Goal: Transaction & Acquisition: Book appointment/travel/reservation

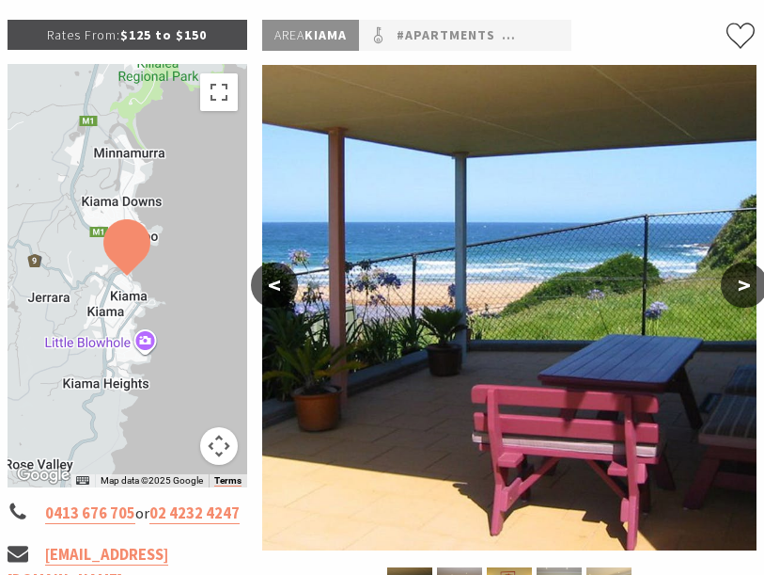
scroll to position [251, 0]
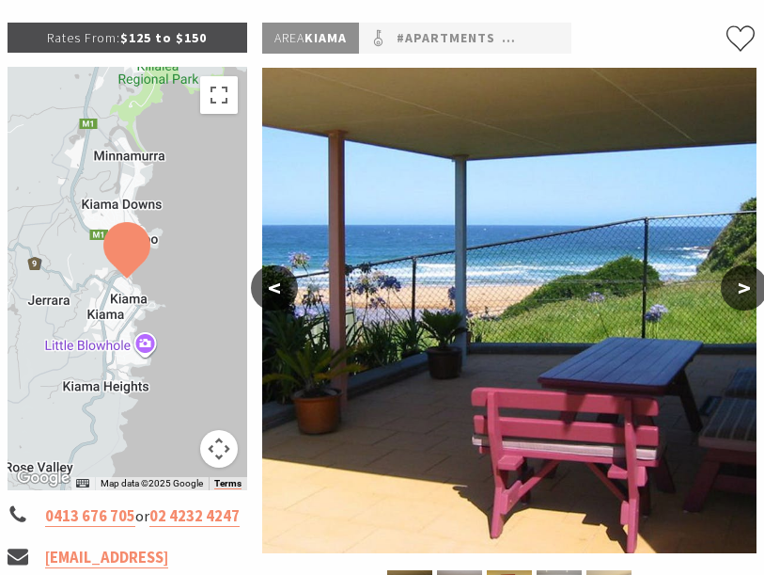
click at [747, 285] on button ">" at bounding box center [744, 287] width 47 height 45
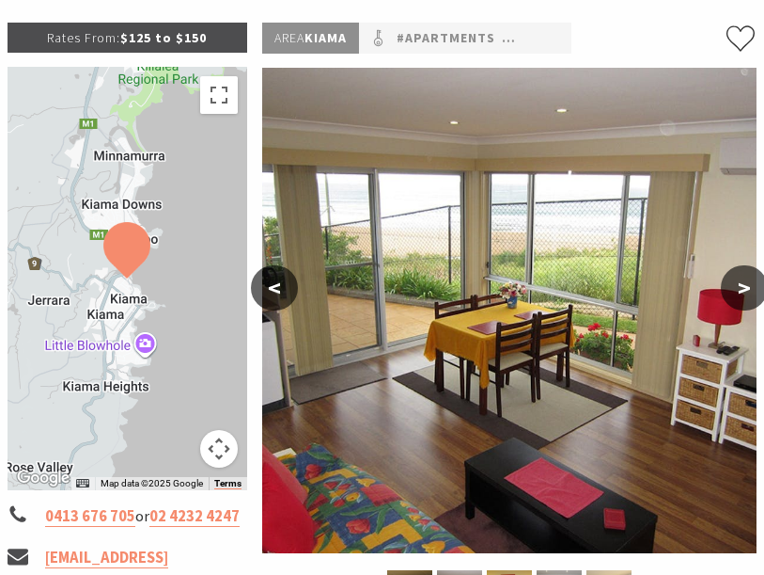
click at [750, 281] on button ">" at bounding box center [744, 287] width 47 height 45
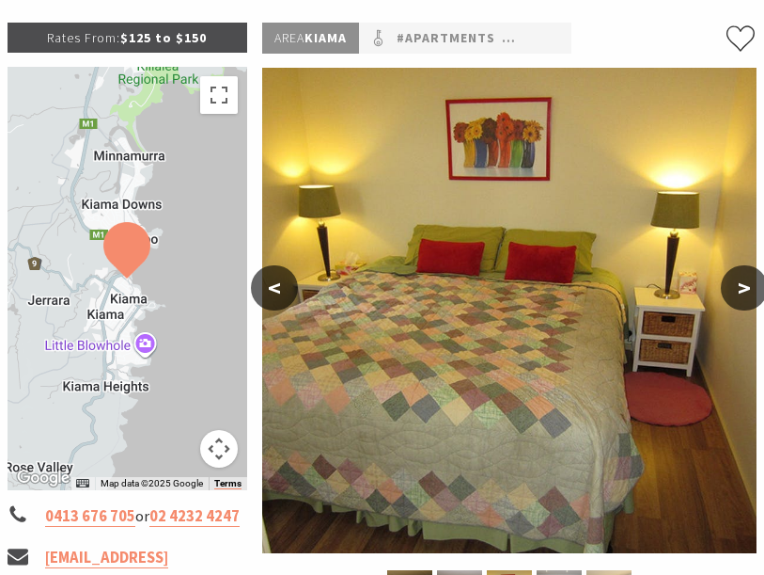
click at [732, 281] on button ">" at bounding box center [744, 287] width 47 height 45
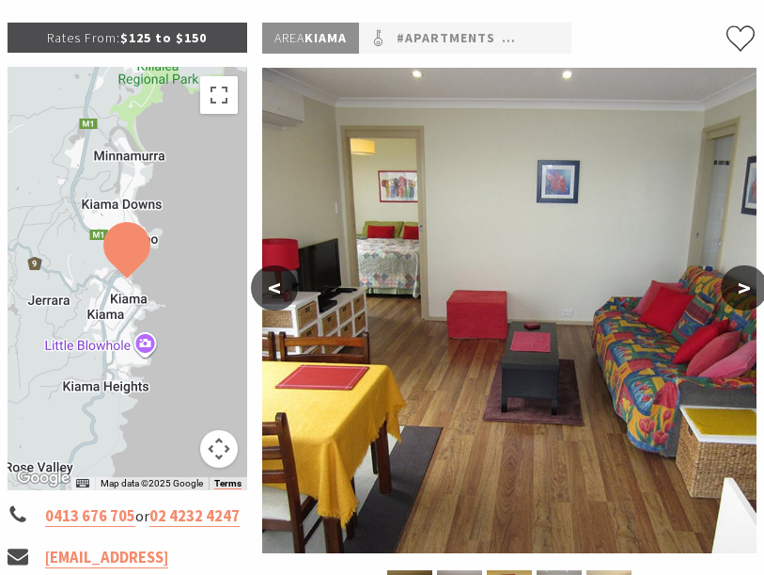
click at [734, 282] on button ">" at bounding box center [744, 287] width 47 height 45
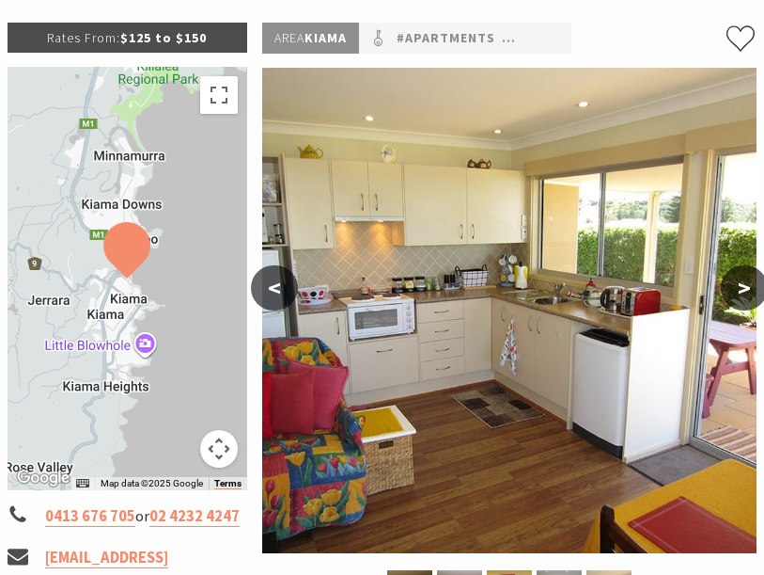
click at [750, 275] on button ">" at bounding box center [744, 287] width 47 height 45
click at [740, 282] on button ">" at bounding box center [744, 287] width 47 height 45
click at [731, 290] on button ">" at bounding box center [744, 287] width 47 height 45
click at [759, 276] on button ">" at bounding box center [744, 287] width 47 height 45
click at [741, 285] on button ">" at bounding box center [744, 287] width 47 height 45
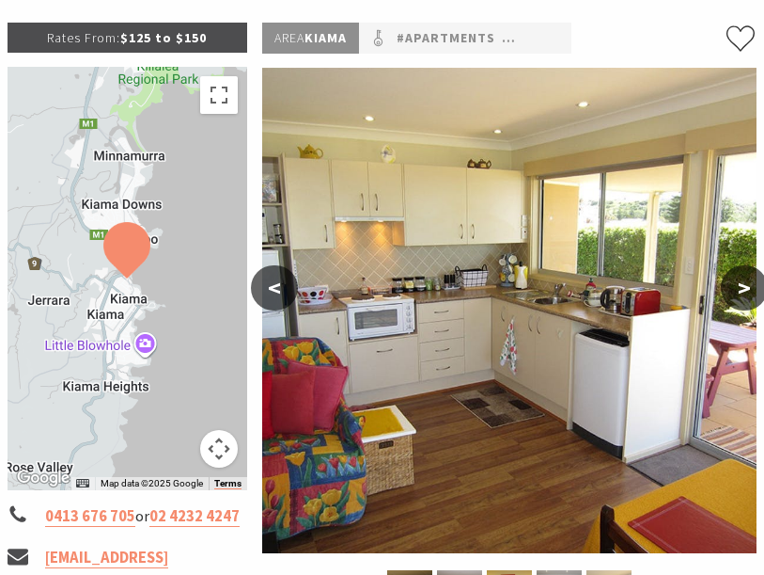
click at [749, 292] on button ">" at bounding box center [744, 287] width 47 height 45
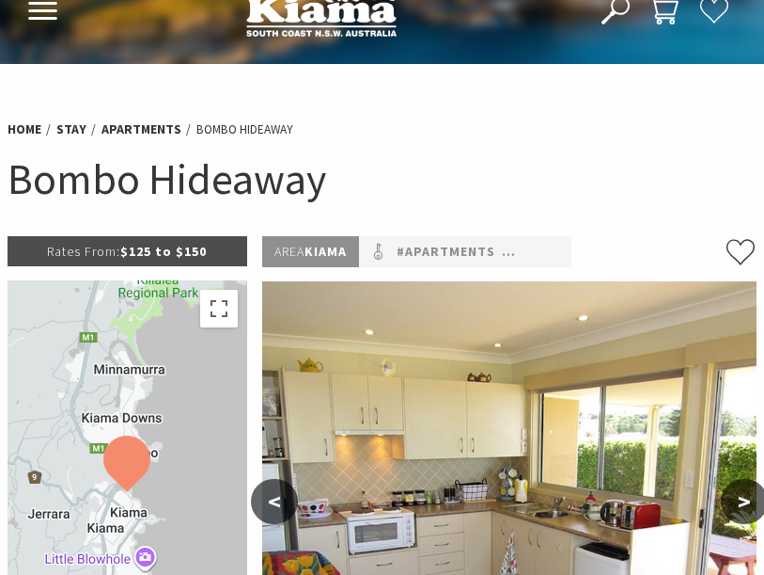
scroll to position [0, 0]
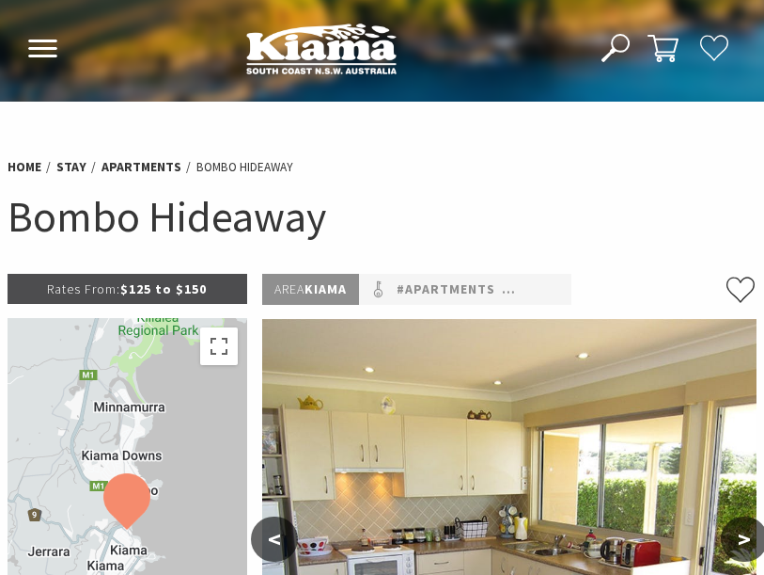
click at [49, 55] on icon at bounding box center [42, 48] width 31 height 18
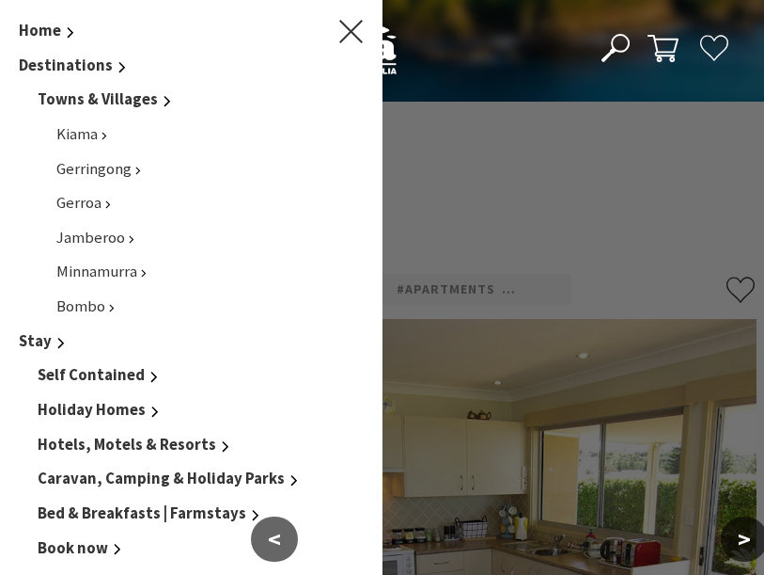
click at [91, 127] on span "Kiama" at bounding box center [76, 134] width 41 height 20
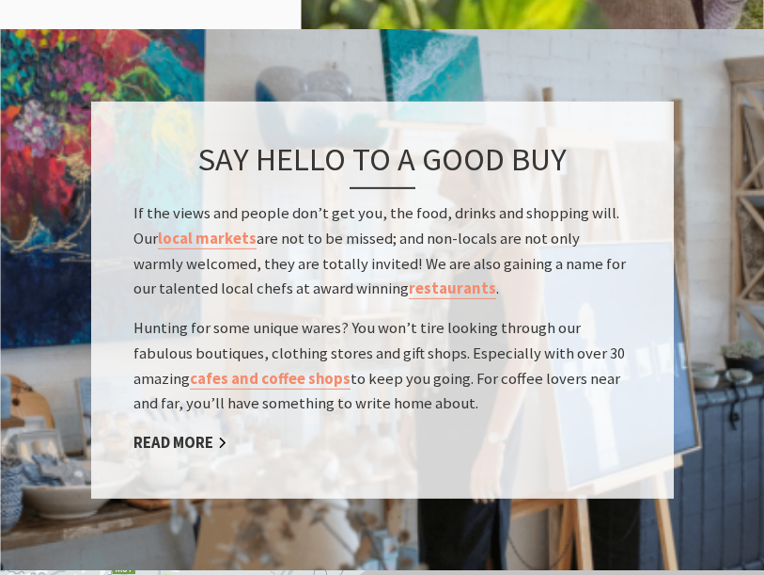
scroll to position [3281, 0]
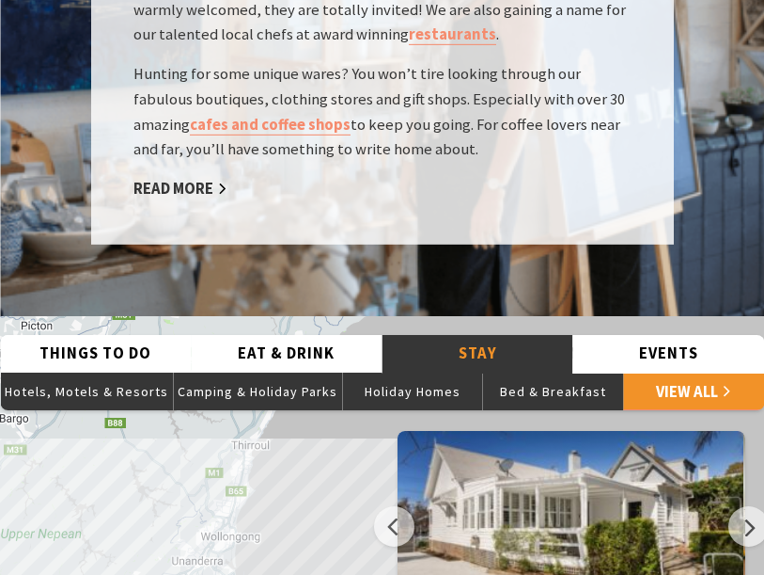
scroll to position [3535, 0]
click at [44, 372] on button "Hotels, Motels & Resorts" at bounding box center [86, 391] width 173 height 38
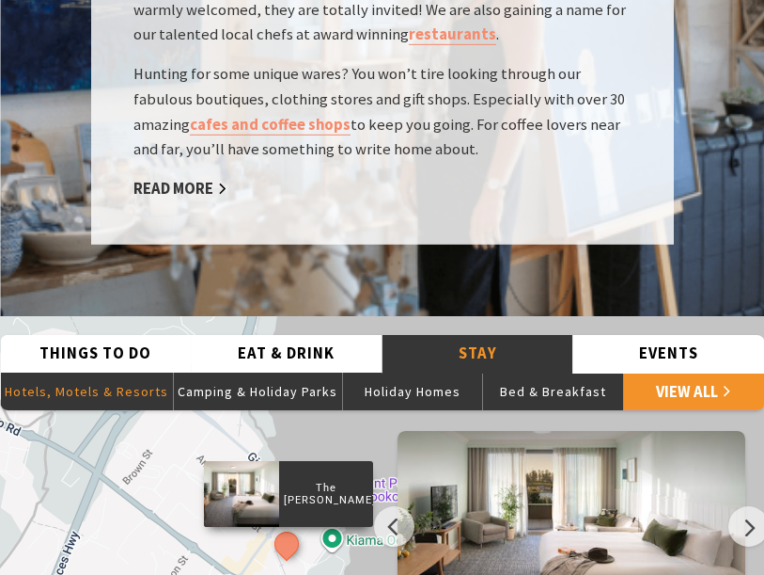
click at [422, 372] on button "Holiday Homes" at bounding box center [412, 391] width 141 height 38
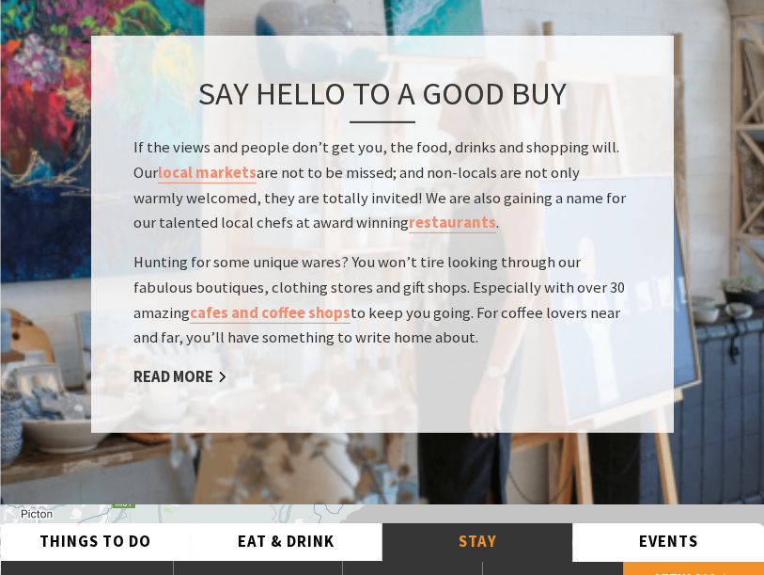
scroll to position [3346, 0]
click at [698, 561] on link "View All" at bounding box center [693, 580] width 141 height 38
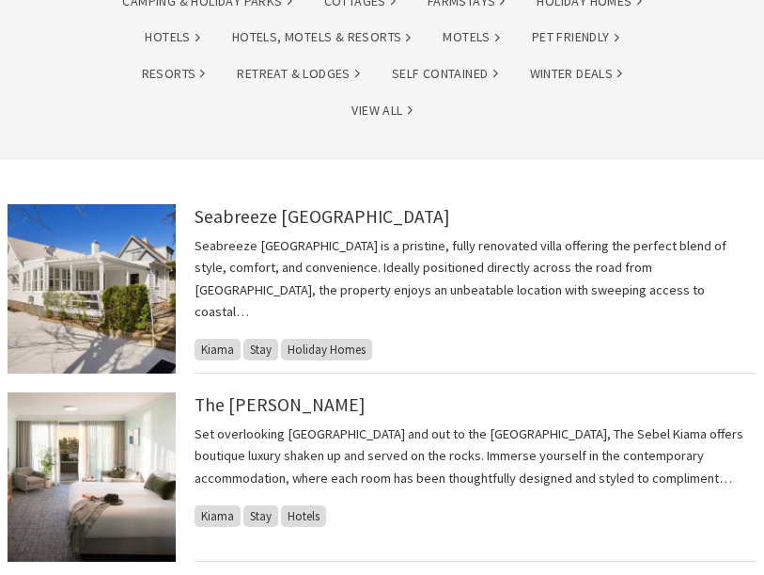
scroll to position [296, 0]
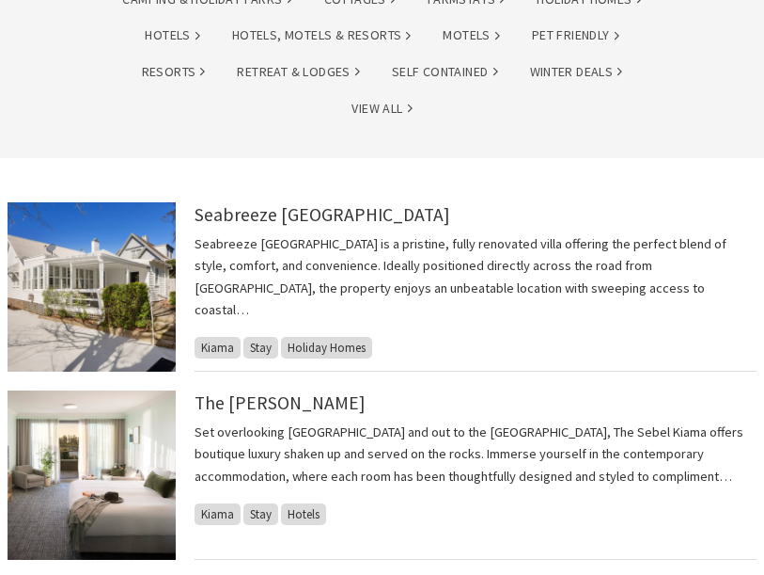
click at [261, 512] on span "Stay" at bounding box center [261, 515] width 35 height 22
click at [262, 398] on link "The [PERSON_NAME]" at bounding box center [280, 402] width 171 height 23
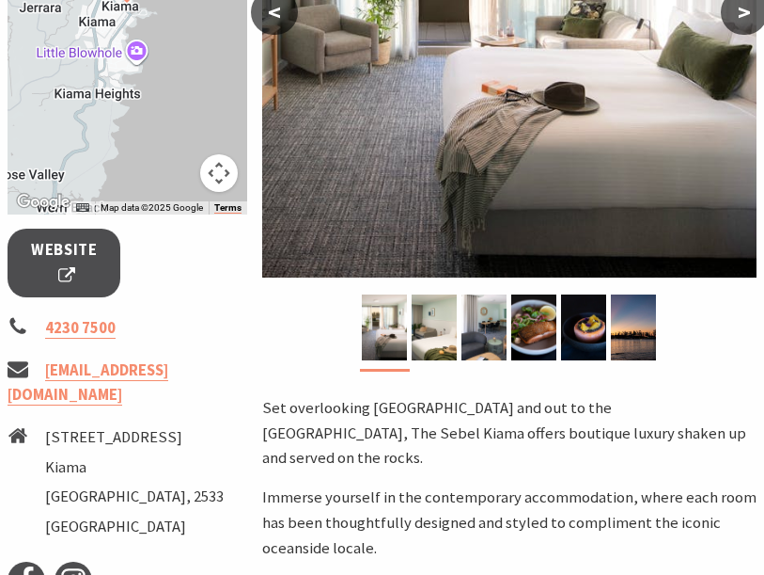
scroll to position [528, 0]
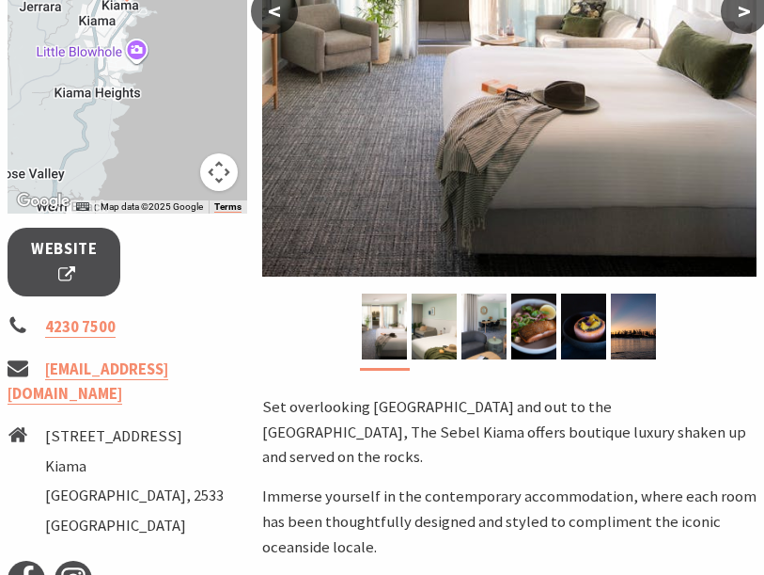
click at [71, 264] on span "Website" at bounding box center [64, 262] width 67 height 50
